Goal: Navigation & Orientation: Go to known website

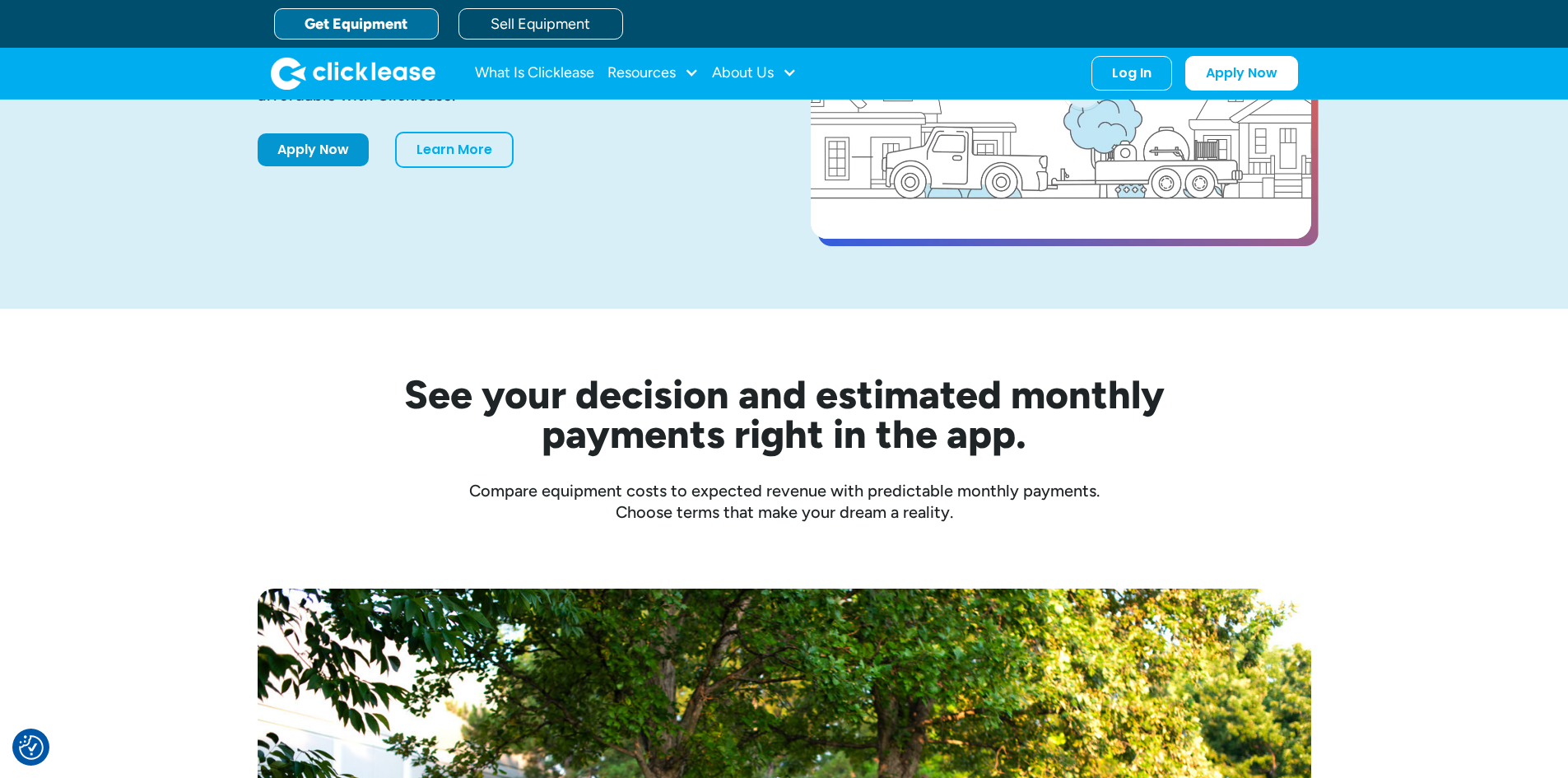
scroll to position [164, 0]
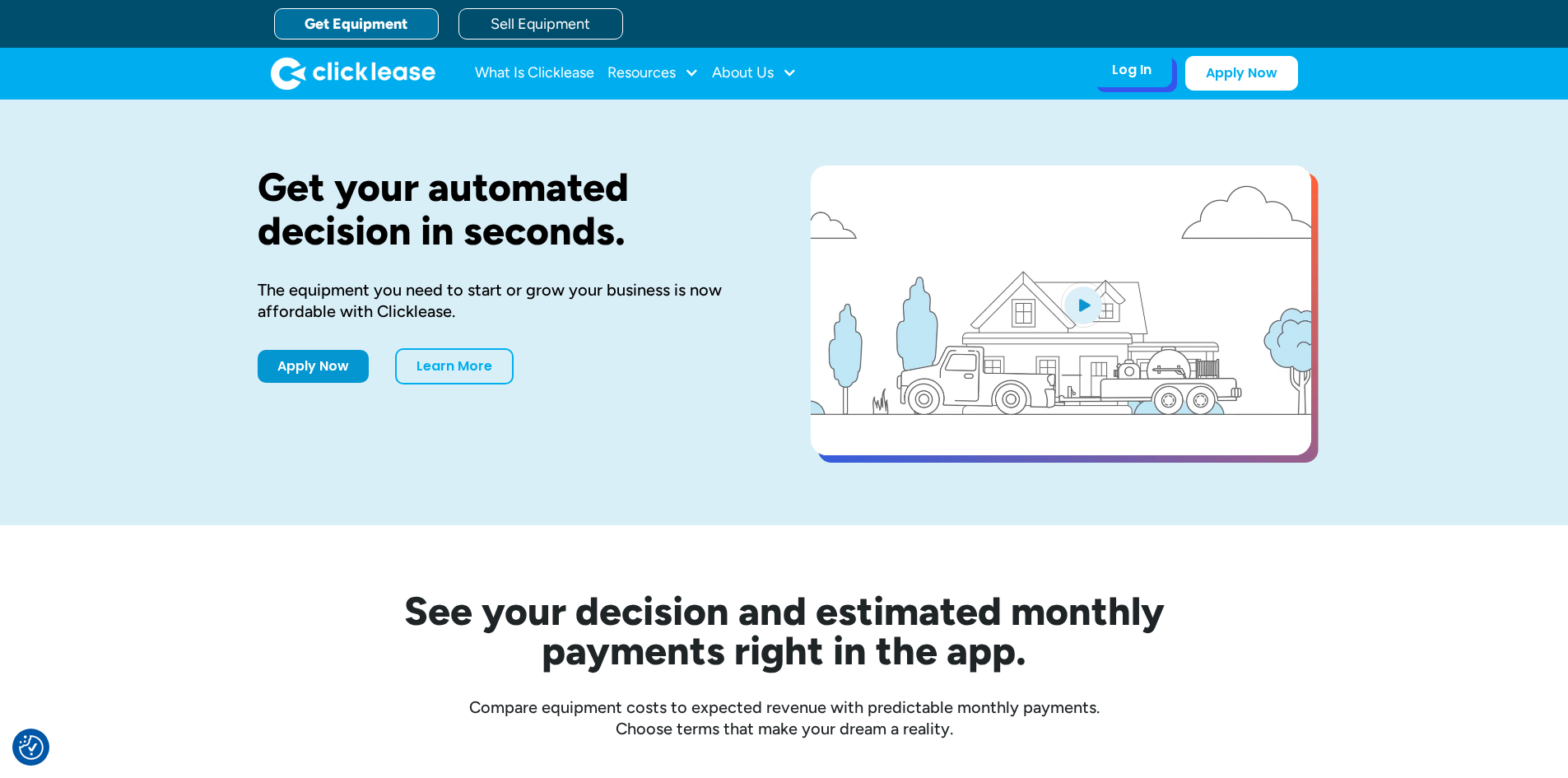
click at [1157, 68] on div "Log In Account login I use Clicklease to get my equipment Partner Portal I offe…" at bounding box center [1131, 70] width 81 height 35
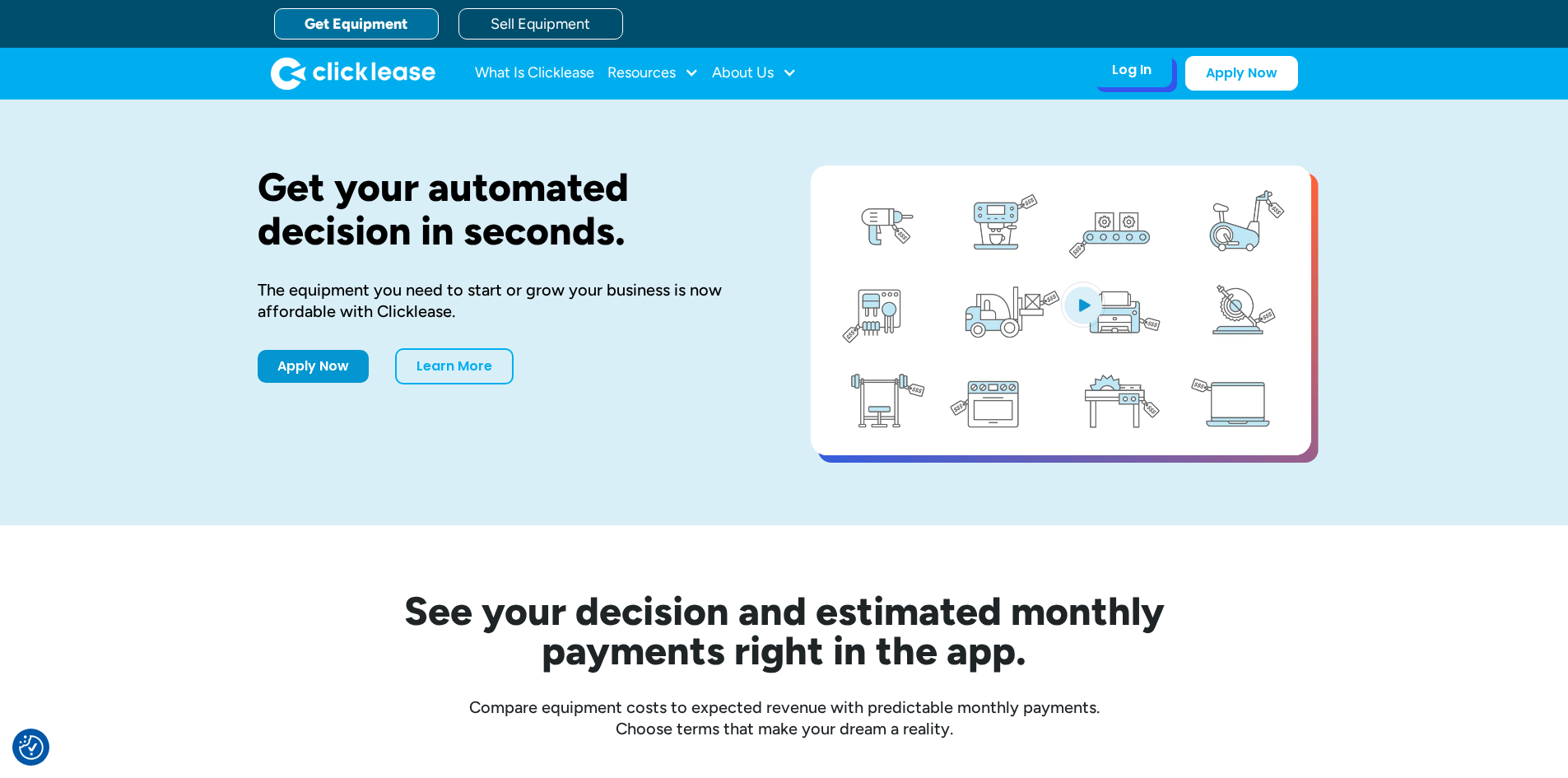
click at [1131, 66] on div "Log In" at bounding box center [1132, 70] width 40 height 17
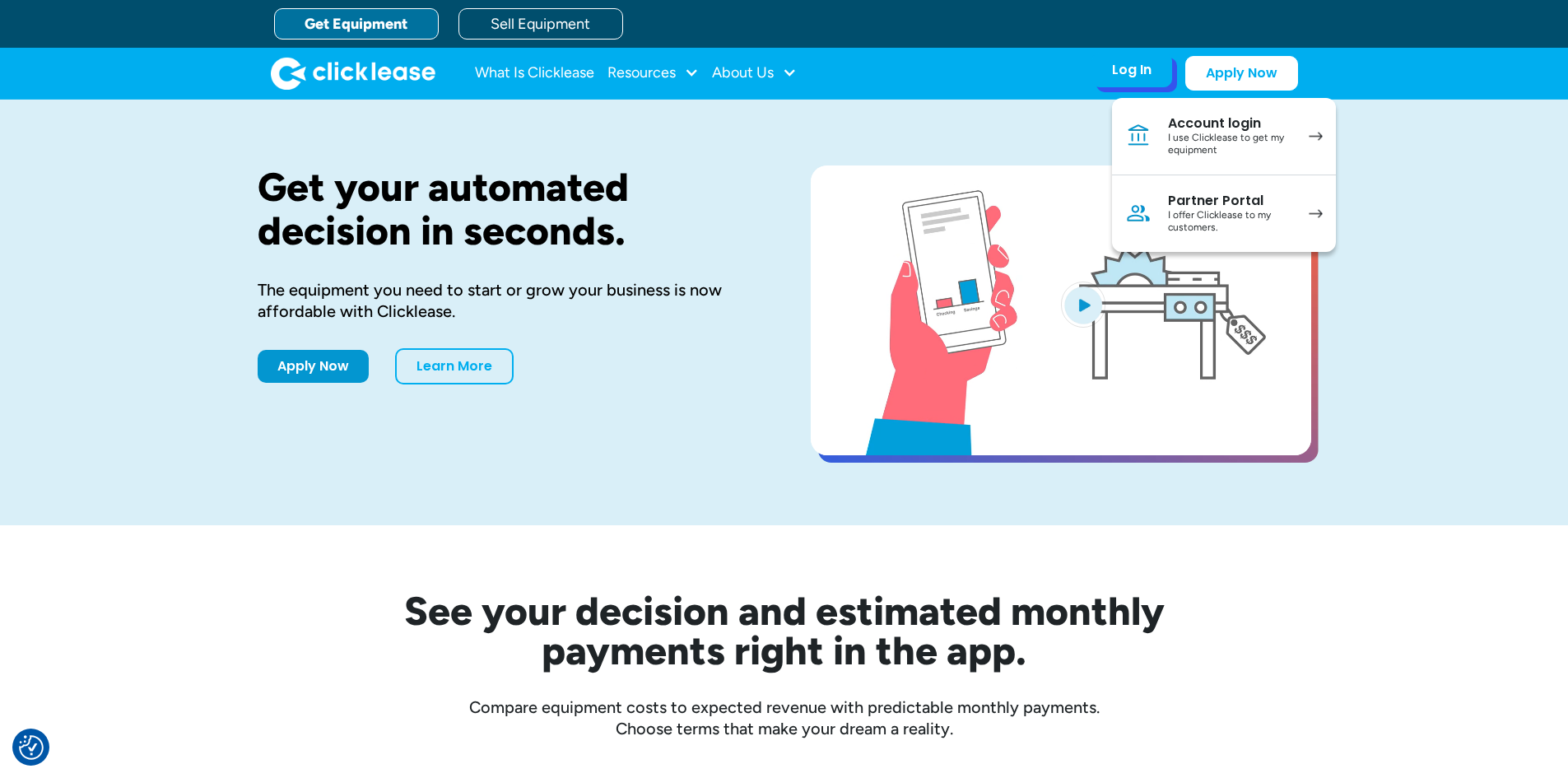
click at [1168, 214] on div "I offer Clicklease to my customers." at bounding box center [1230, 222] width 125 height 26
